Goal: Find specific page/section: Find specific page/section

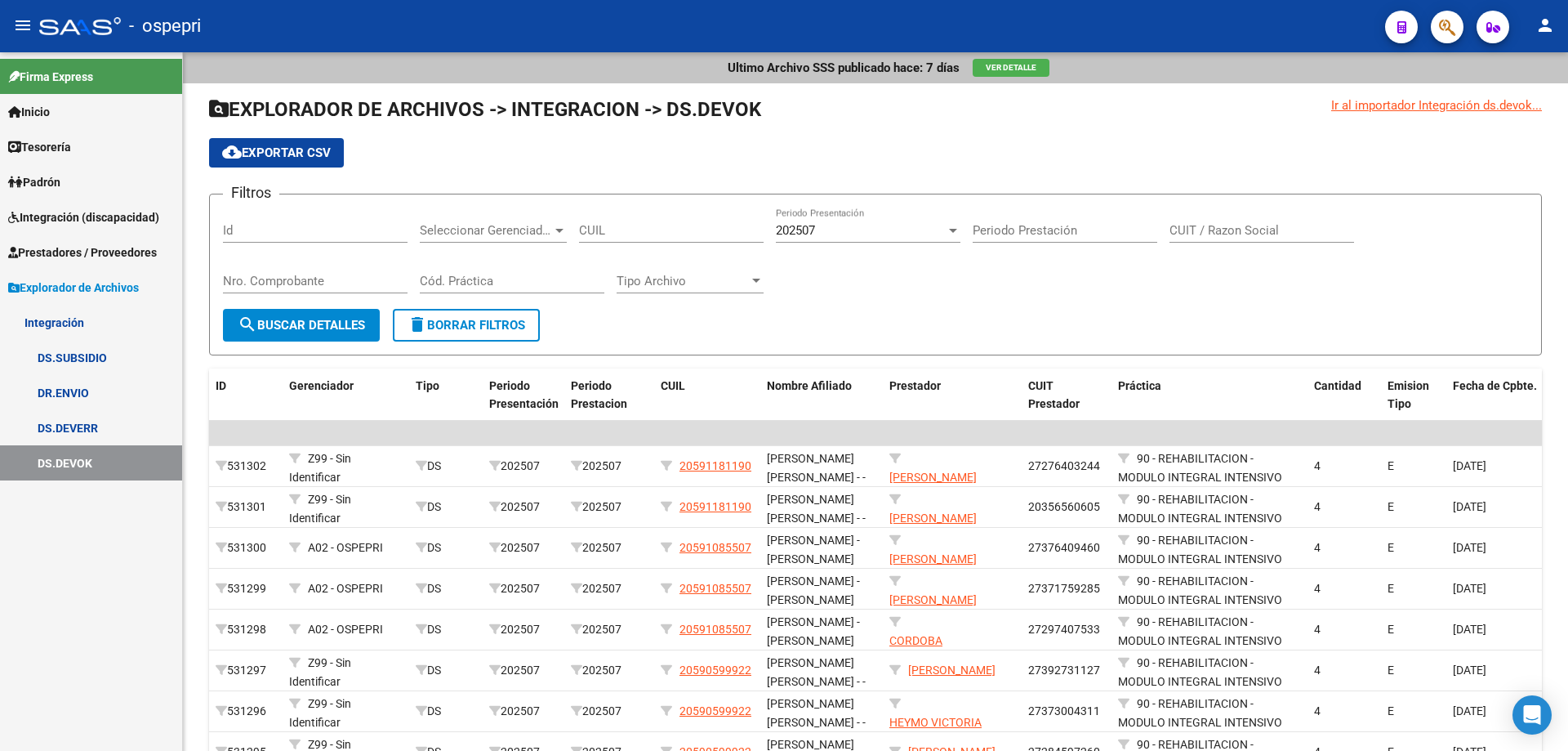
click at [76, 212] on span "Integración (discapacidad)" at bounding box center [84, 218] width 151 height 18
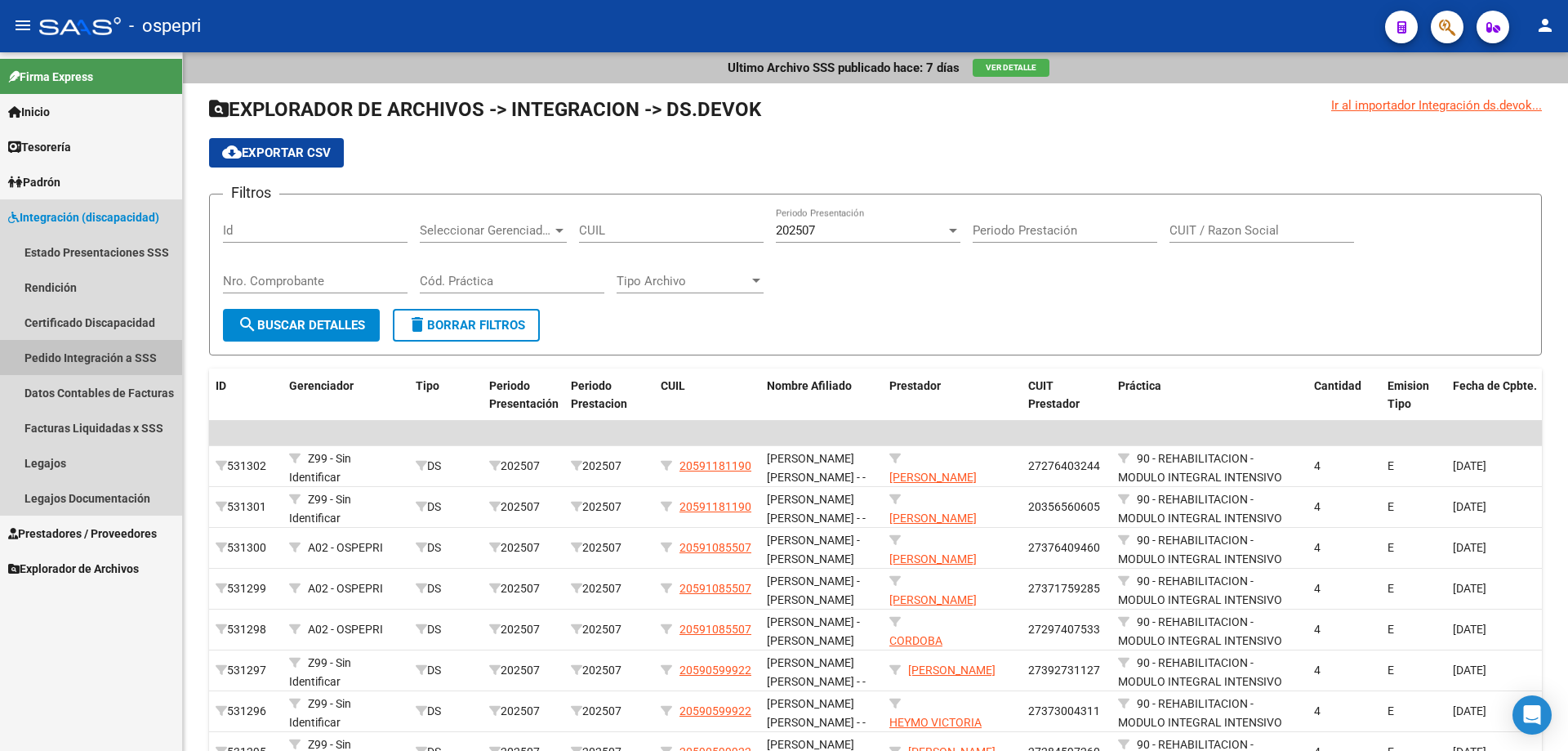
click at [74, 350] on link "Pedido Integración a SSS" at bounding box center [91, 357] width 182 height 35
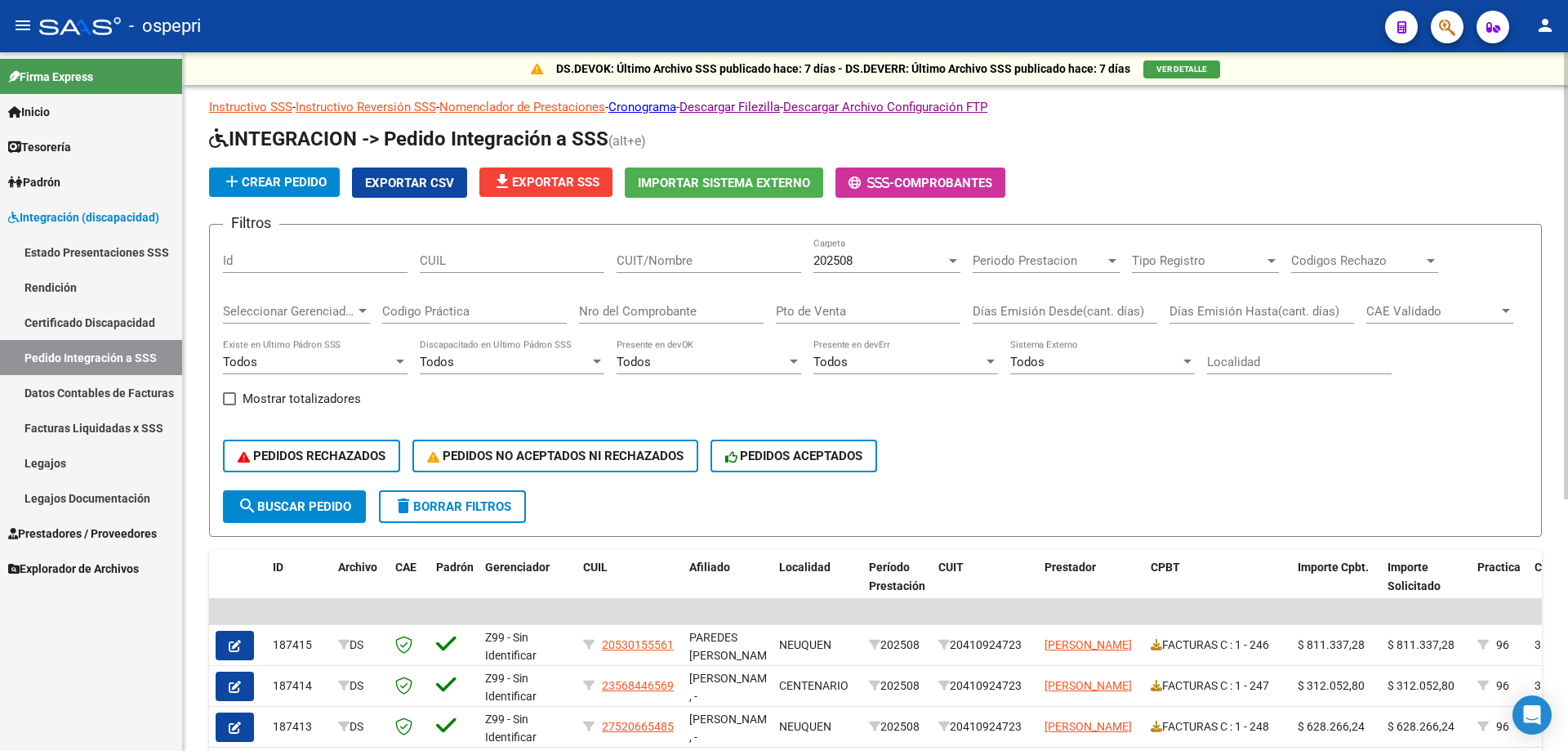
click at [658, 262] on input "CUIT/Nombre" at bounding box center [709, 260] width 185 height 15
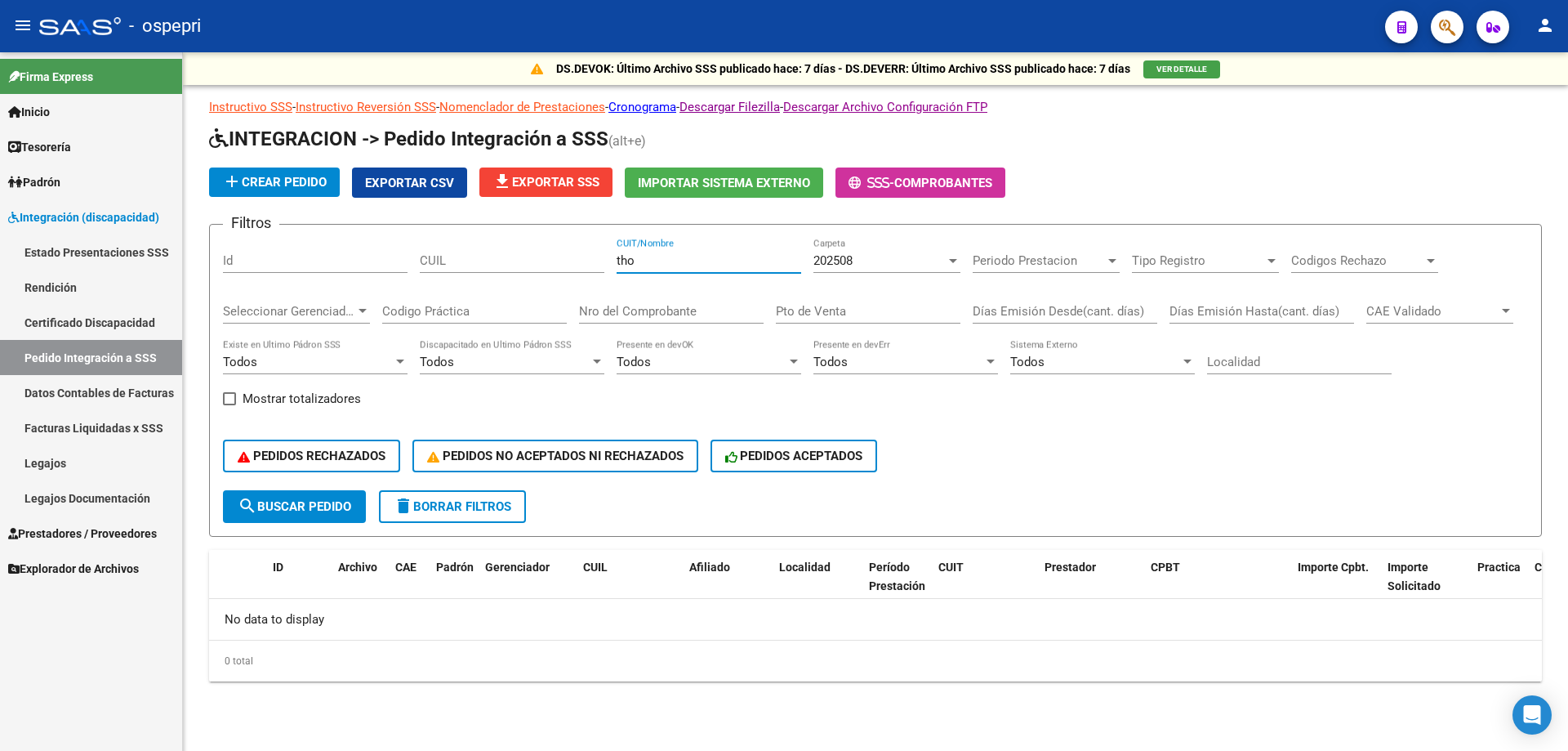
type input "tho"
click at [952, 262] on div at bounding box center [953, 260] width 8 height 4
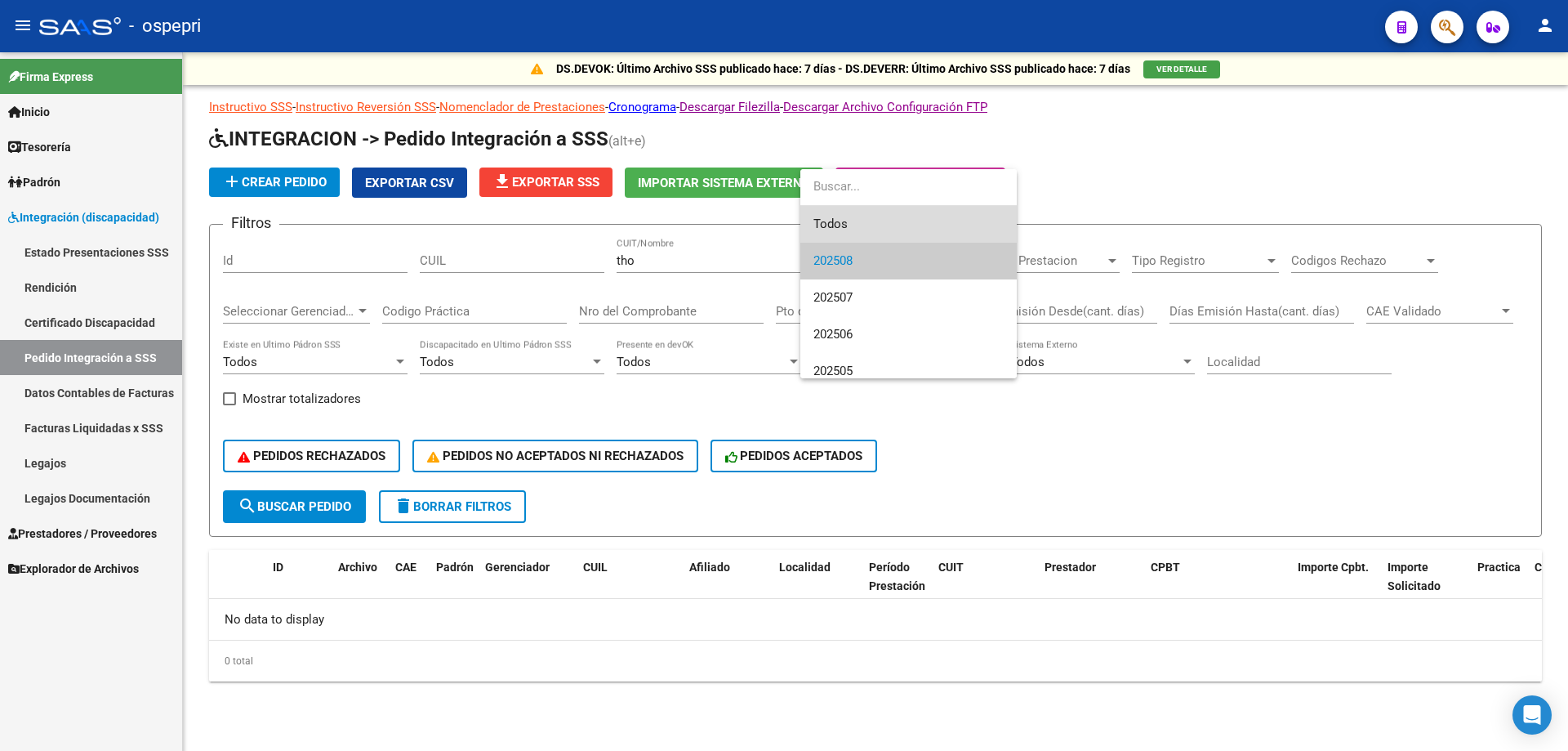
click at [912, 220] on span "Todos" at bounding box center [908, 224] width 191 height 37
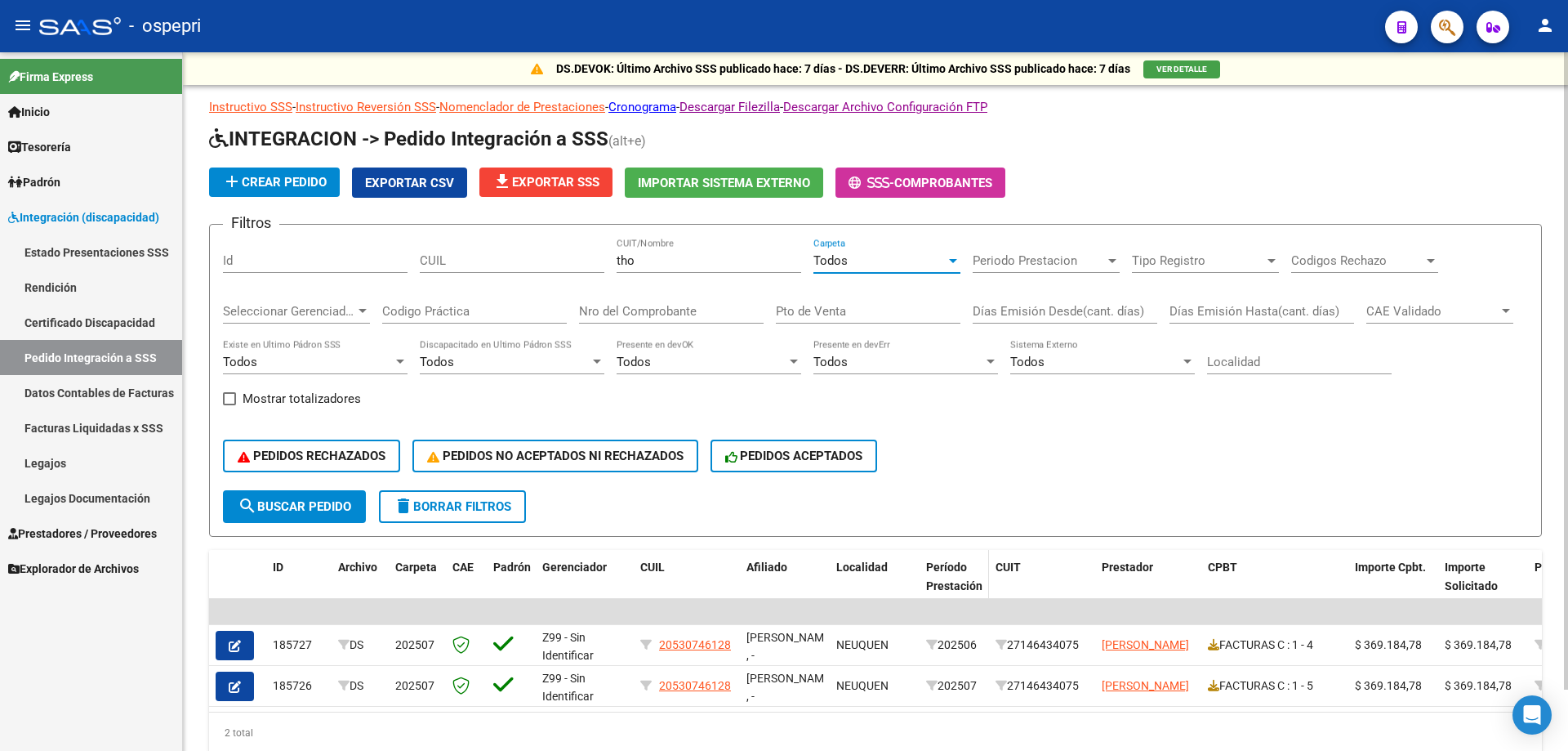
scroll to position [67, 0]
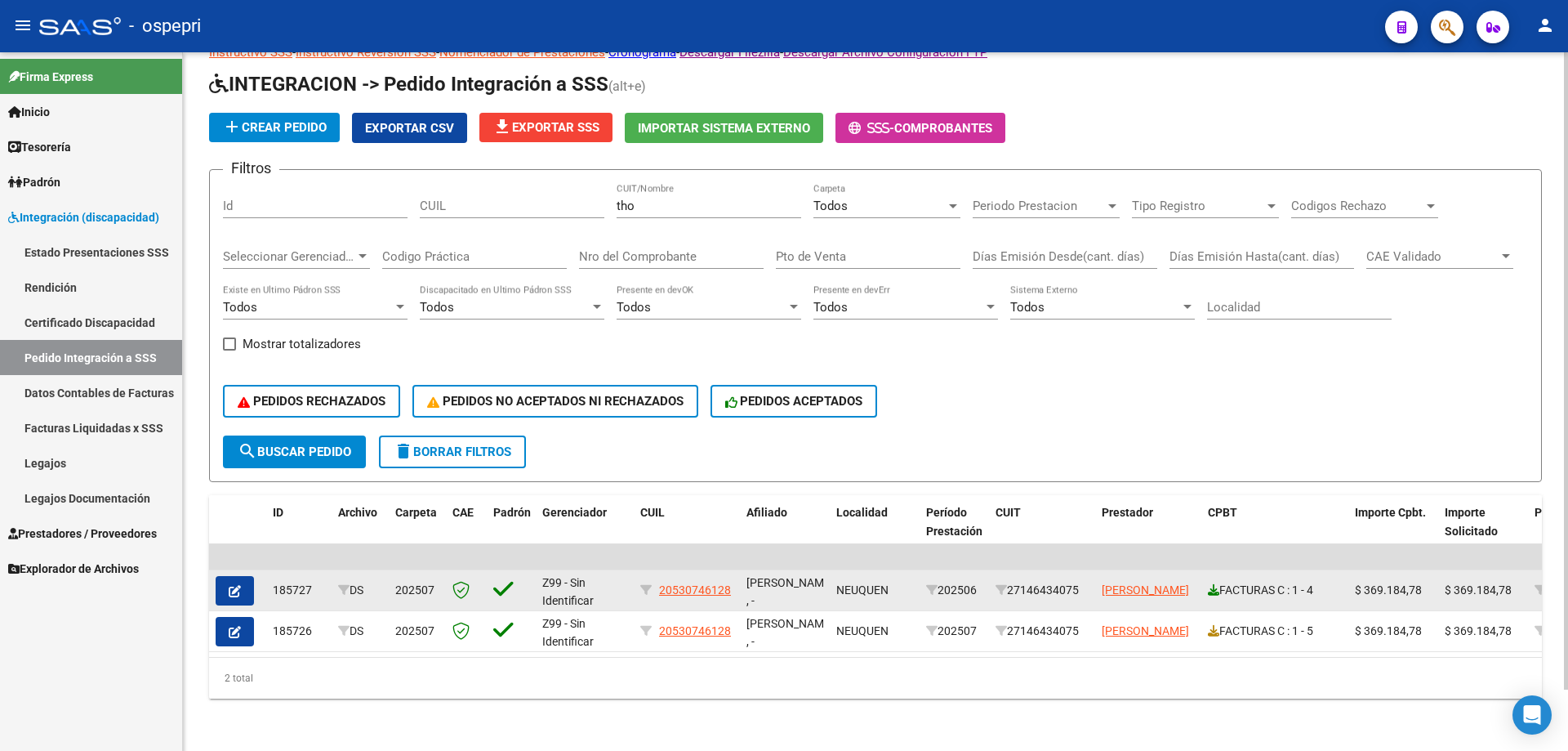
click at [1212, 584] on icon at bounding box center [1213, 590] width 11 height 12
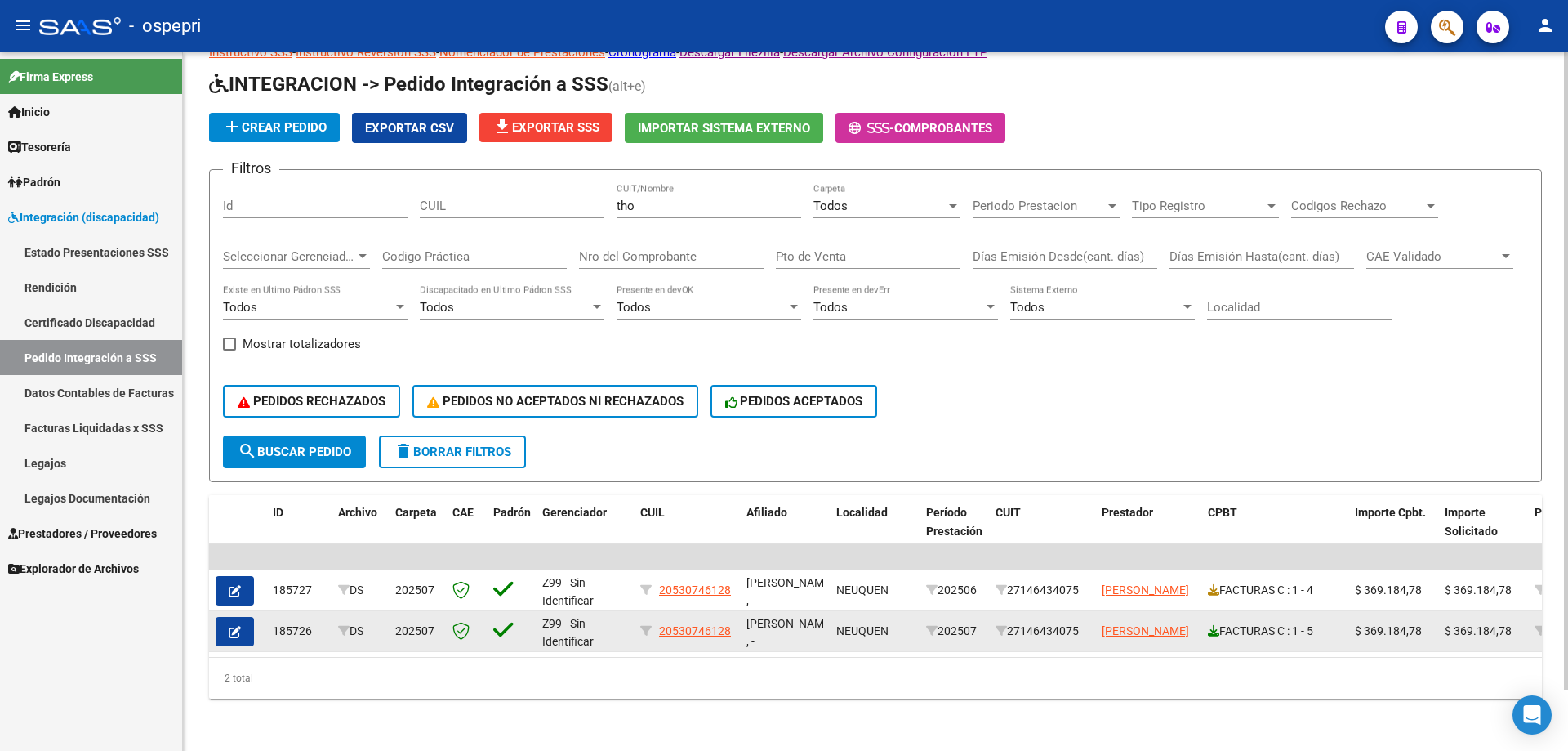
click at [1212, 625] on icon at bounding box center [1213, 631] width 11 height 12
